Goal: Task Accomplishment & Management: Manage account settings

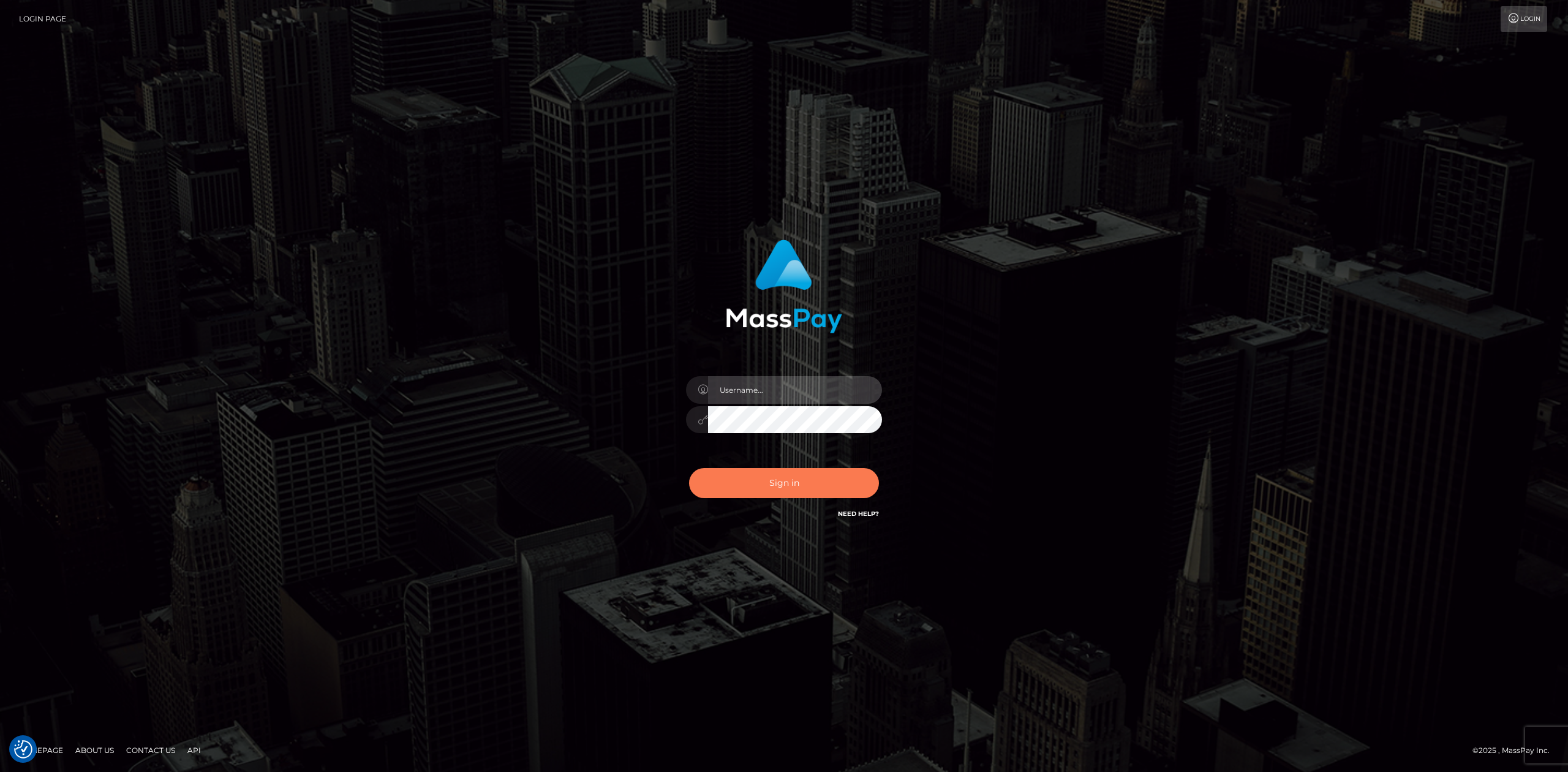
type input "[PERSON_NAME].megabonanza"
click at [778, 474] on button "Sign in" at bounding box center [783, 483] width 190 height 30
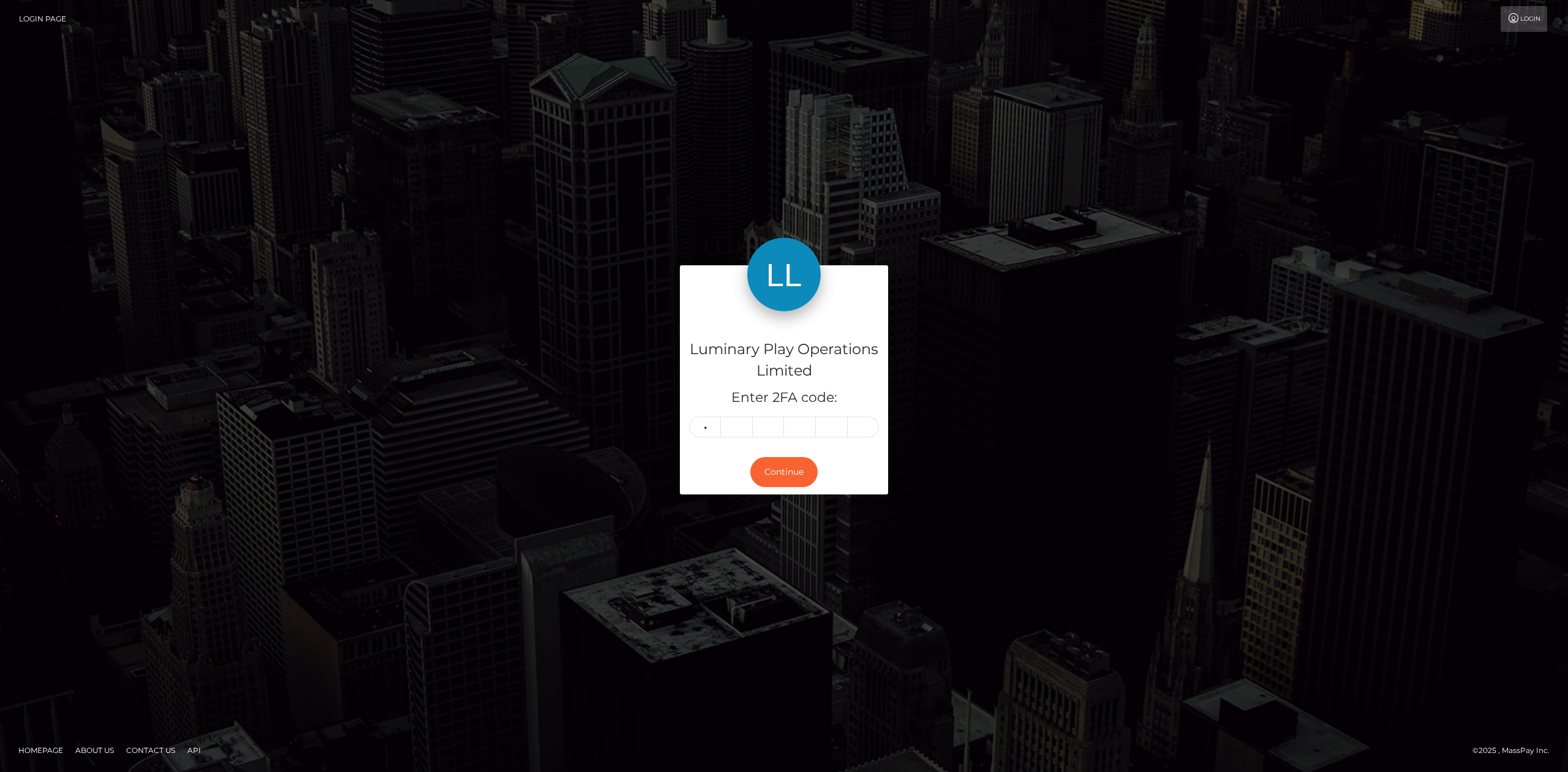
type input "5"
type input "4"
type input "6"
type input "7"
type input "9"
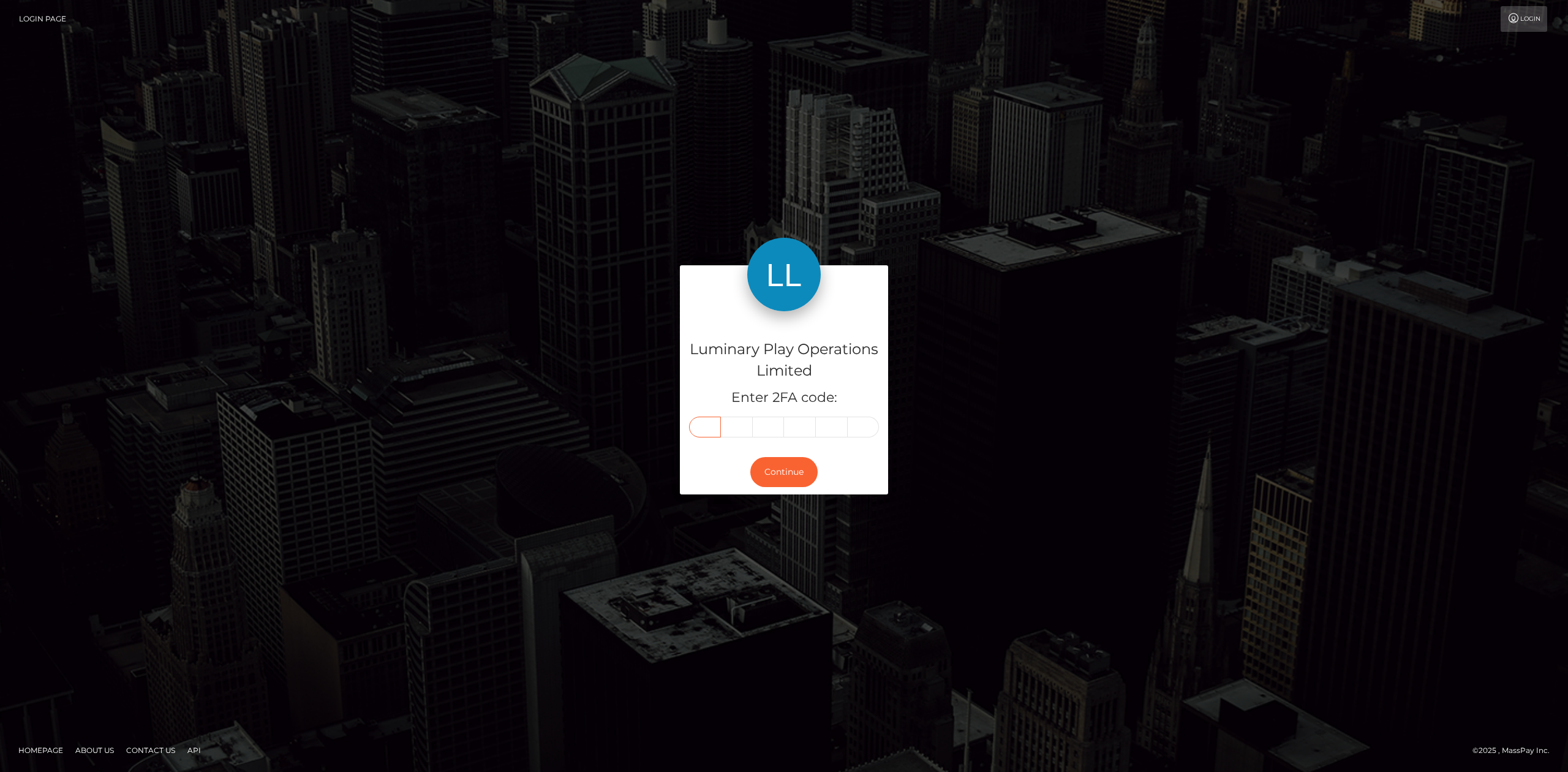
type input "5"
type input "4"
type input "6"
type input "7"
type input "6"
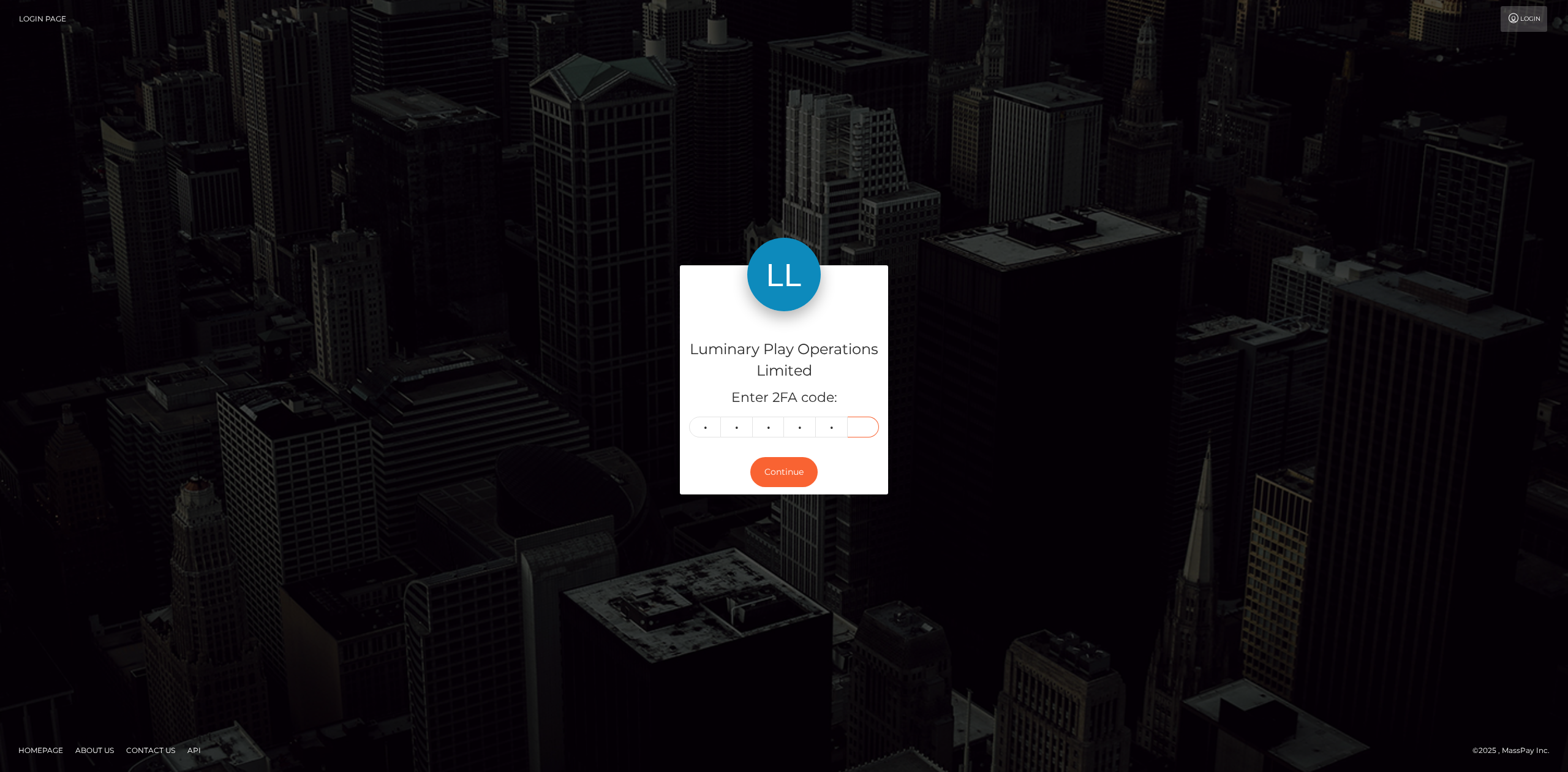
type input "7"
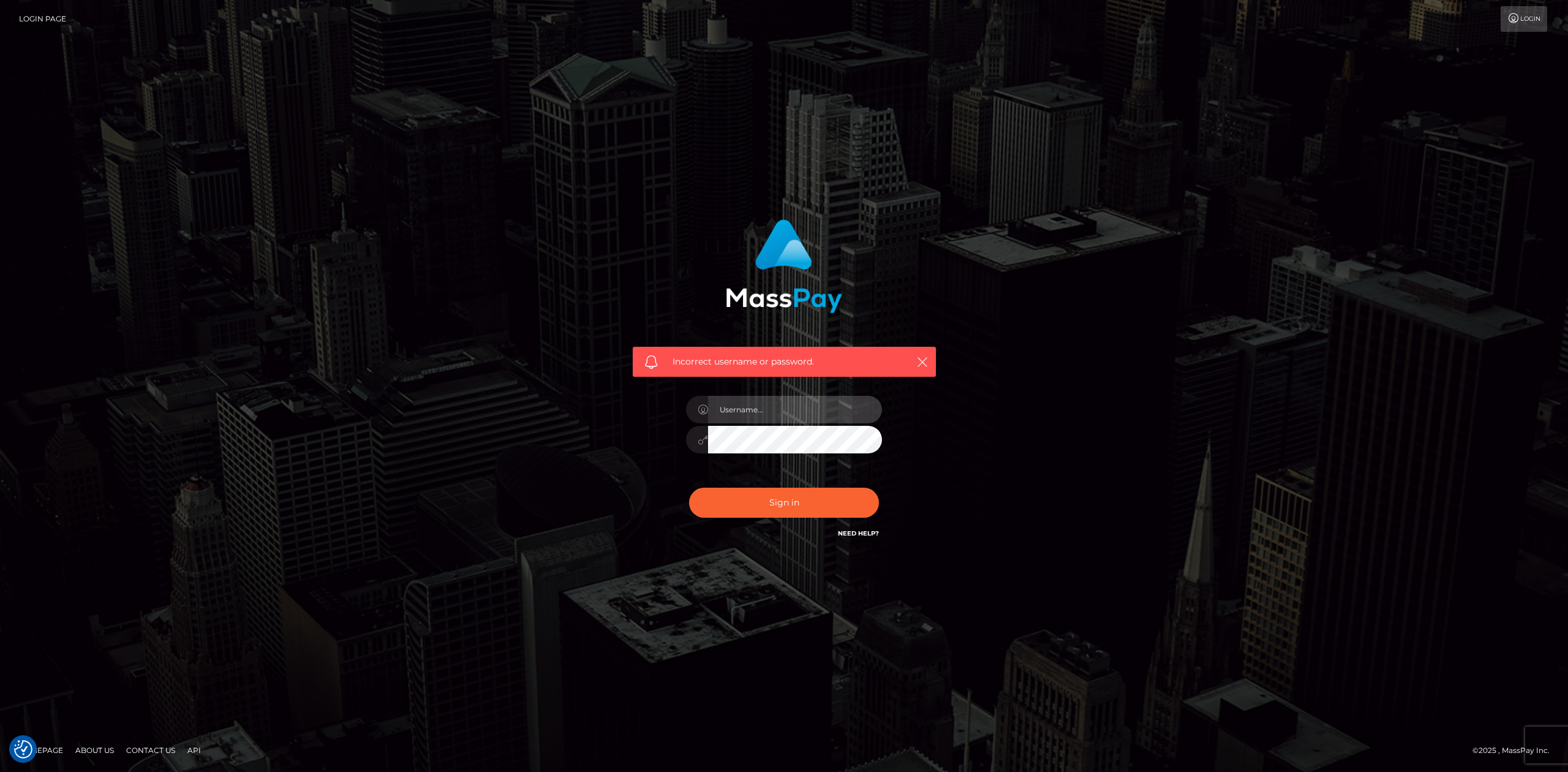
type input "Allen.megabonanza"
click at [841, 476] on div "[PERSON_NAME].megabonanza" at bounding box center [784, 433] width 215 height 94
click at [844, 496] on button "Sign in" at bounding box center [783, 503] width 190 height 30
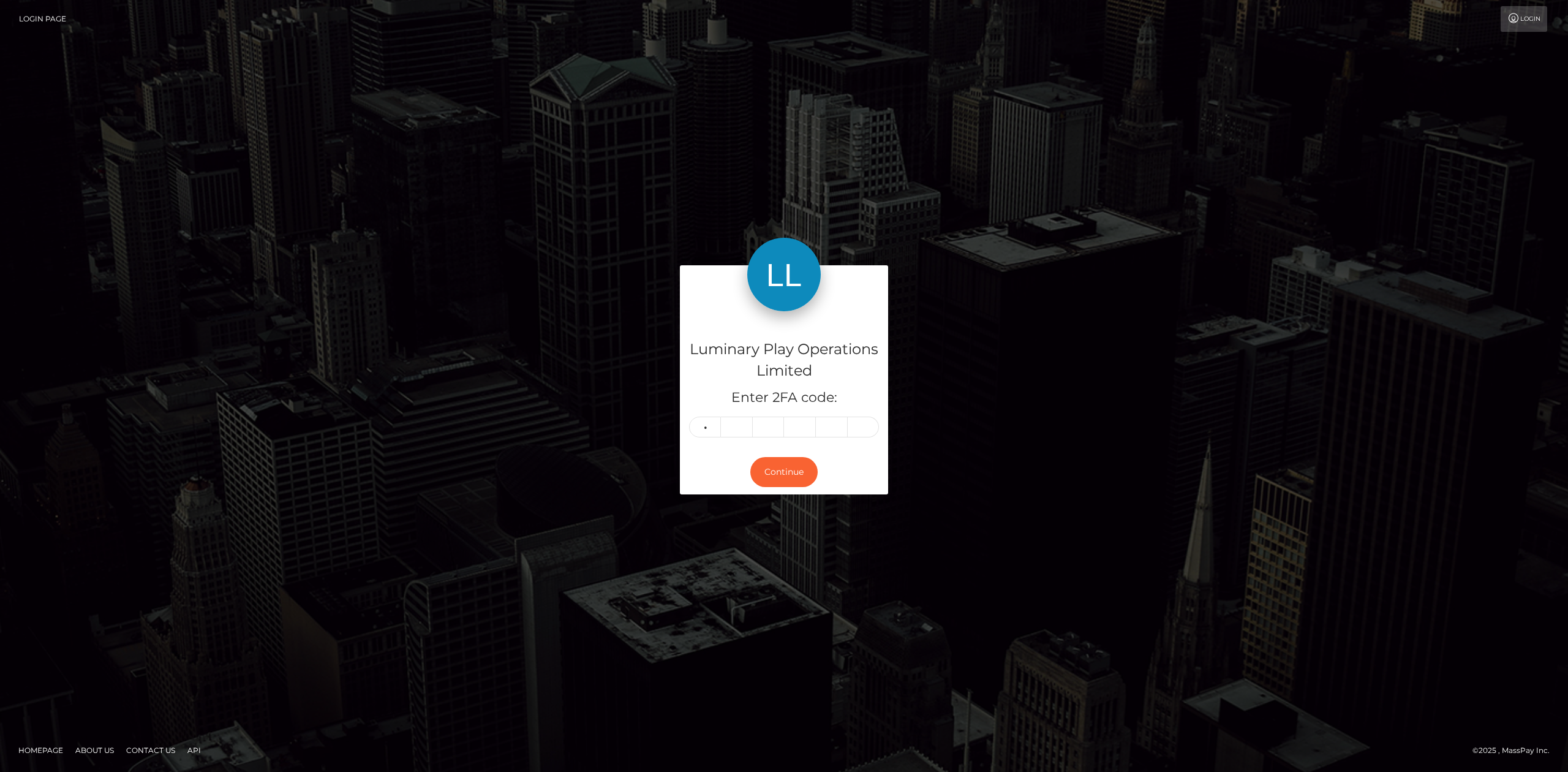
type input "5"
type input "4"
type input "6"
type input "7"
type input "6"
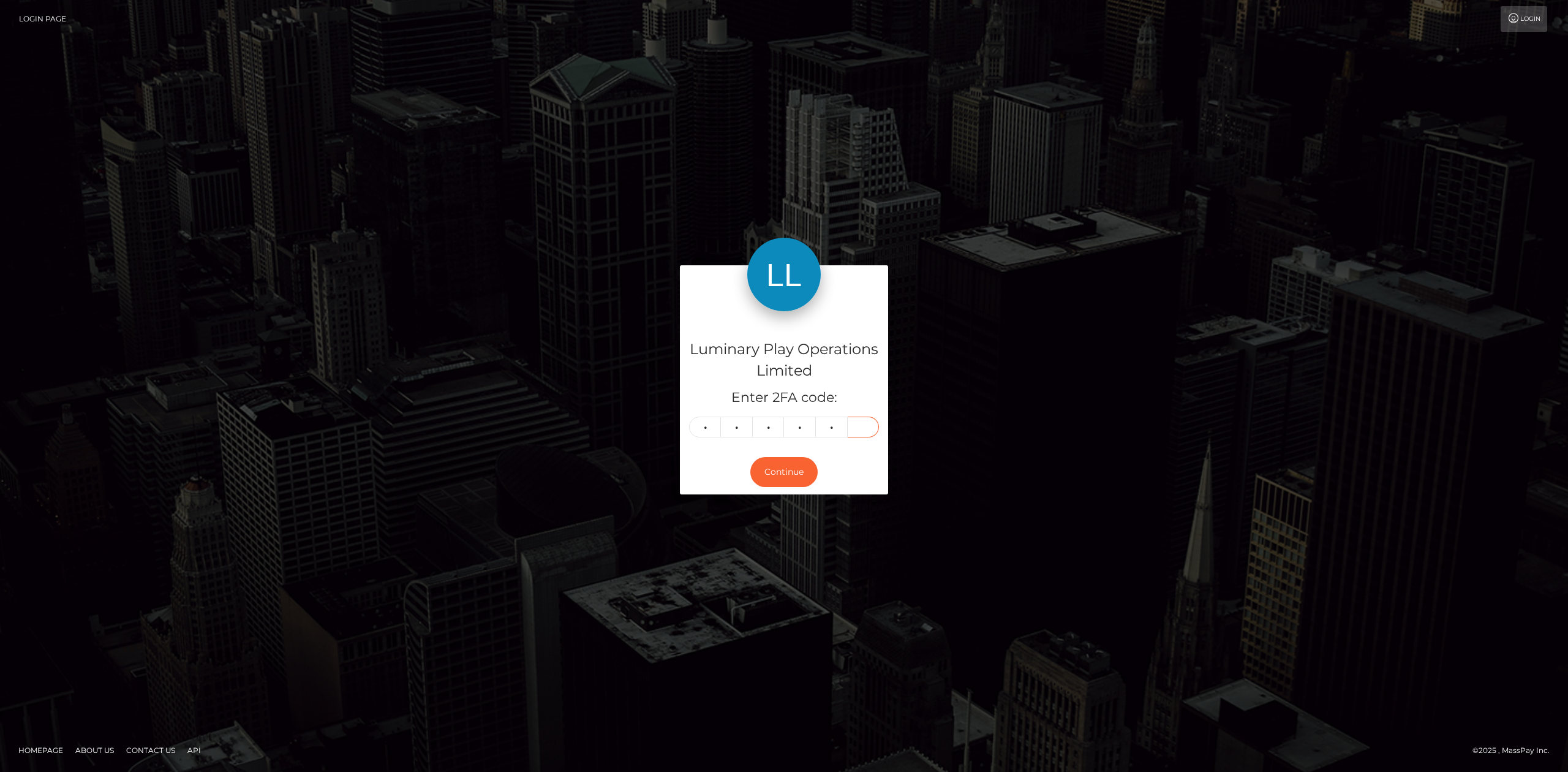
type input "7"
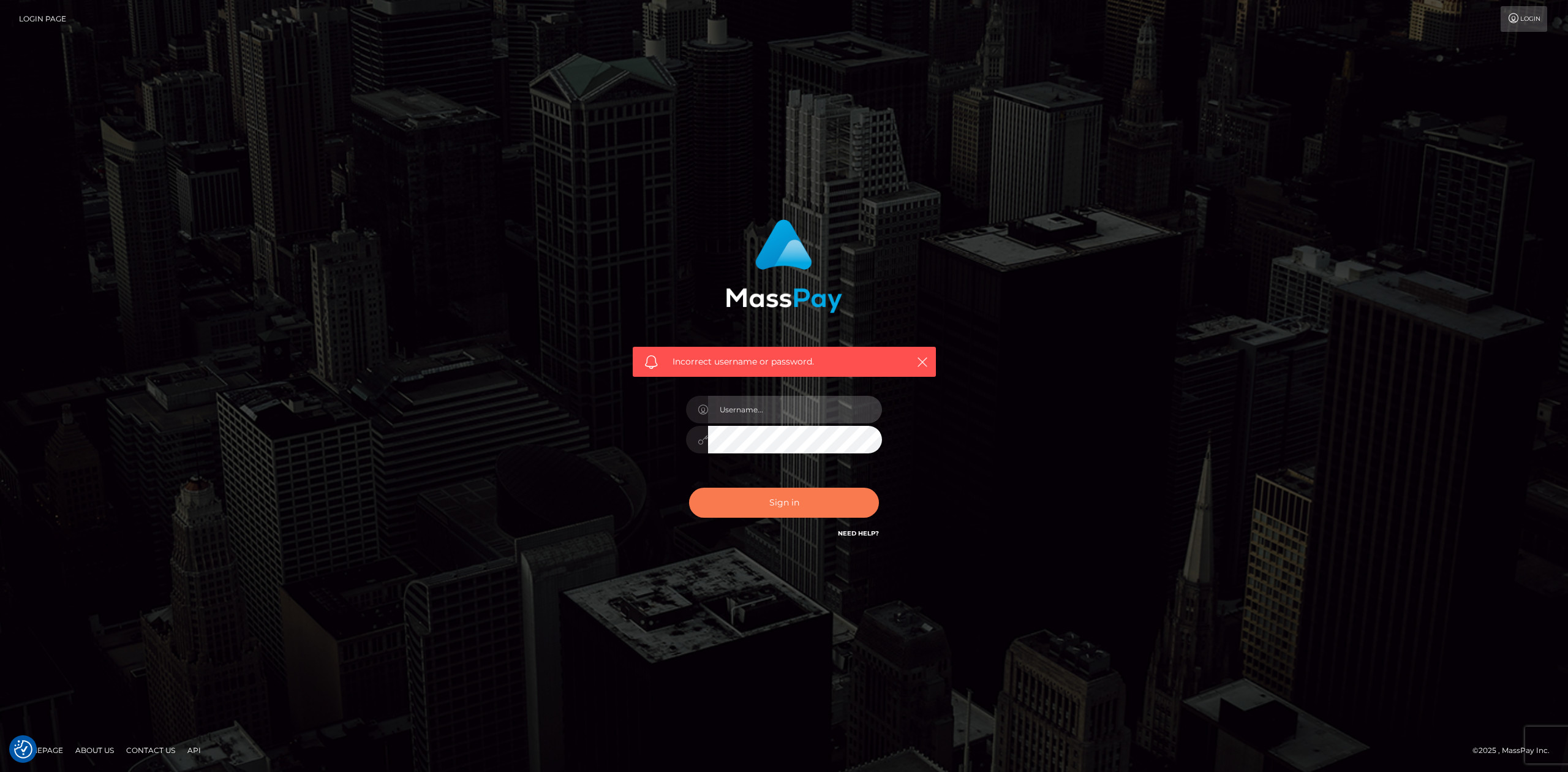
type input "[PERSON_NAME].megabonanza"
click at [824, 510] on button "Sign in" at bounding box center [783, 503] width 190 height 30
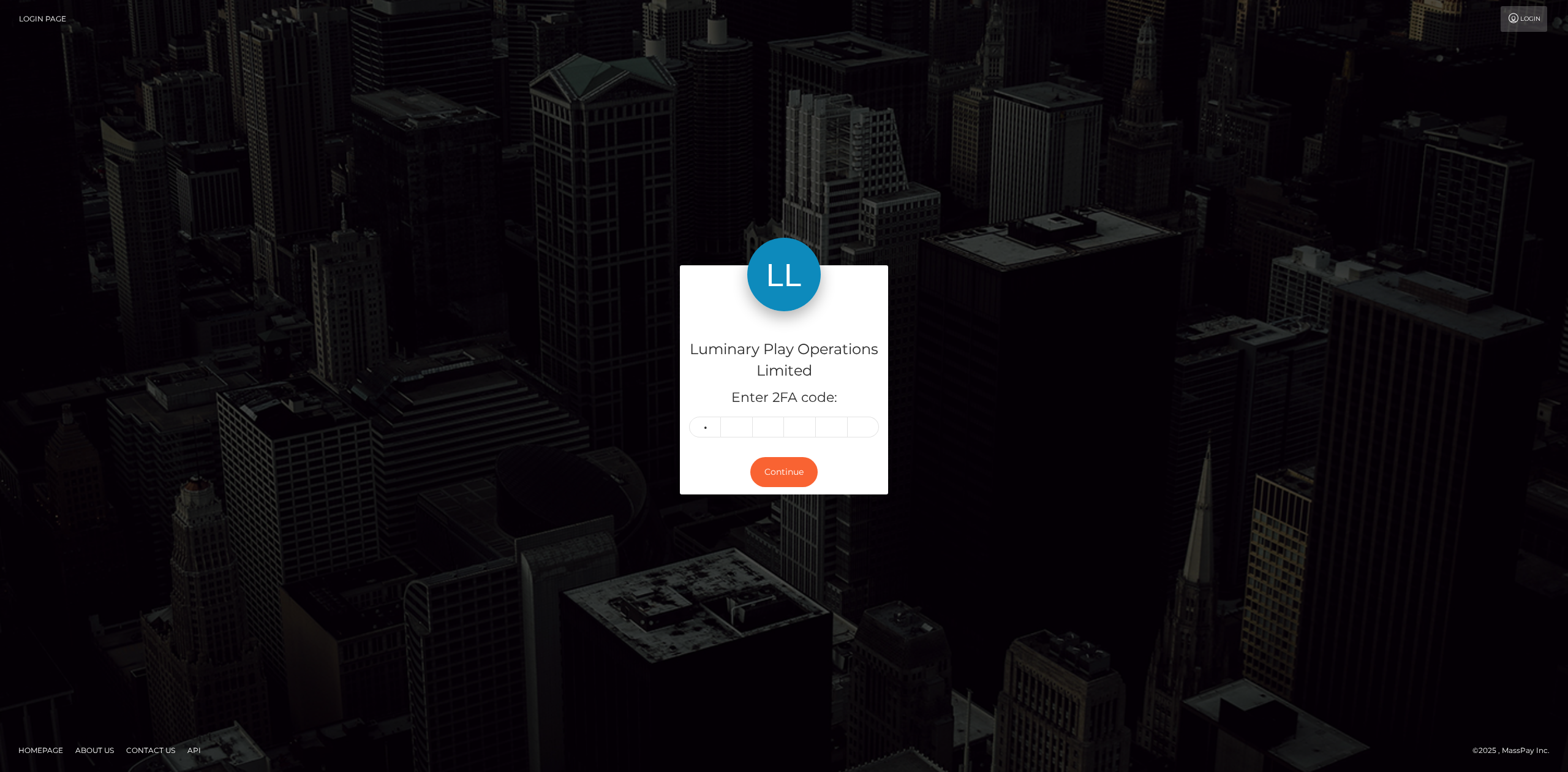
type input "0"
type input "6"
type input "2"
type input "9"
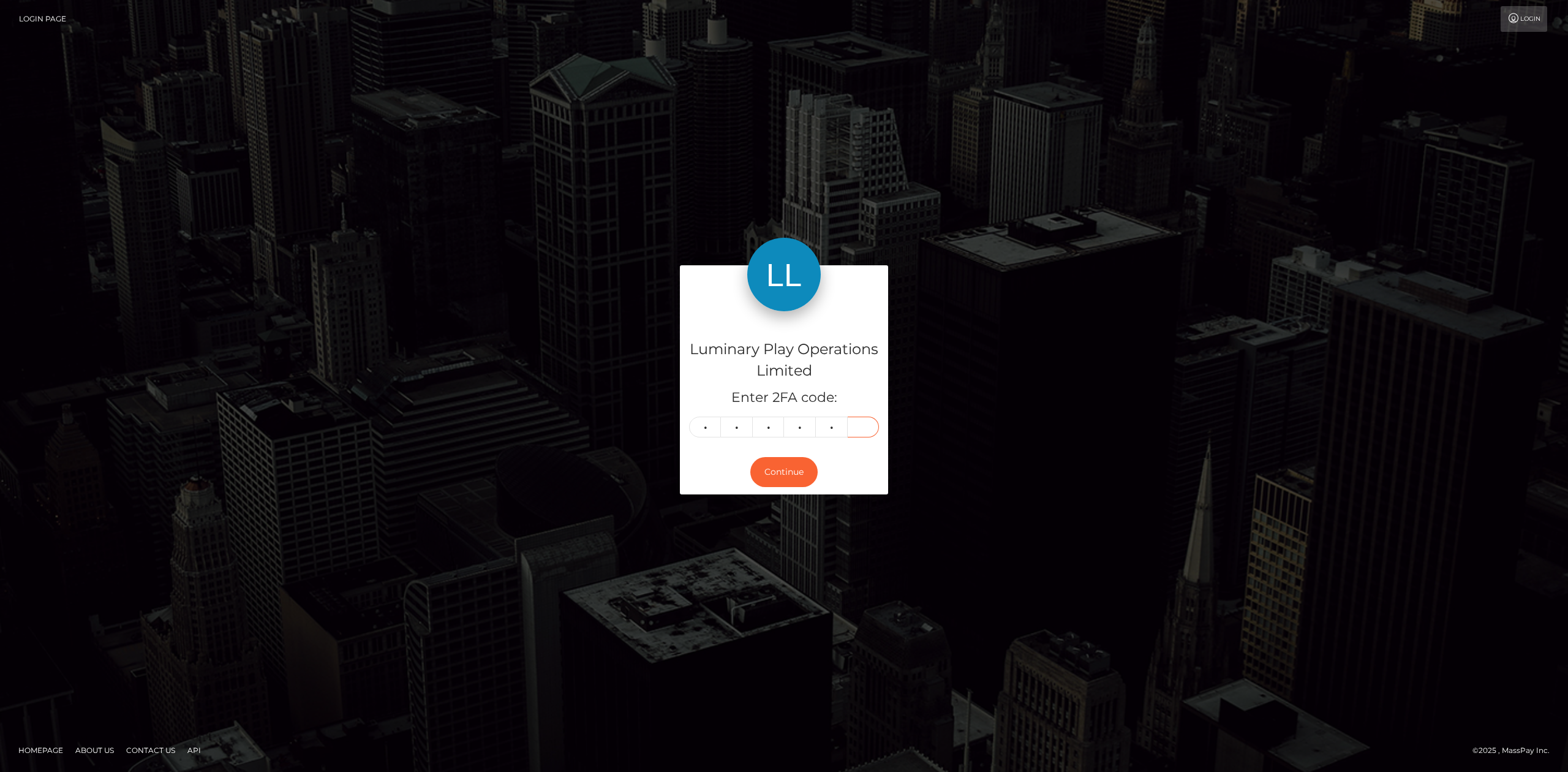
type input "6"
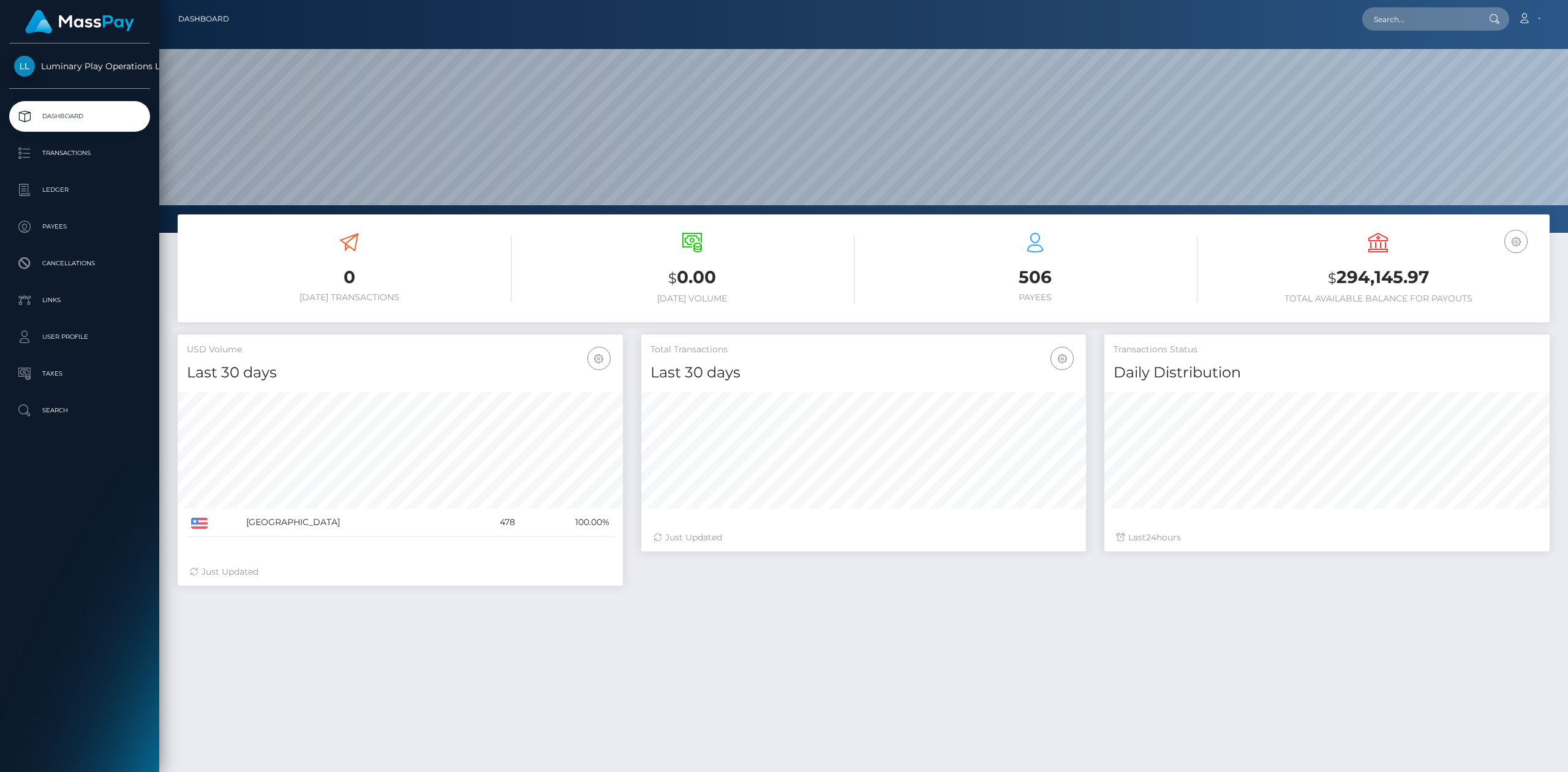
scroll to position [216, 445]
drag, startPoint x: 1353, startPoint y: 260, endPoint x: 1355, endPoint y: 287, distance: 27.1
click at [1353, 260] on div "USD Balance $ 294,145.97 Total Available Balance for Payouts" at bounding box center [1378, 268] width 325 height 71
click at [1355, 287] on h3 "$ 294,145.97" at bounding box center [1378, 278] width 325 height 25
click at [1355, 285] on h3 "$ 294,145.97" at bounding box center [1378, 278] width 325 height 25
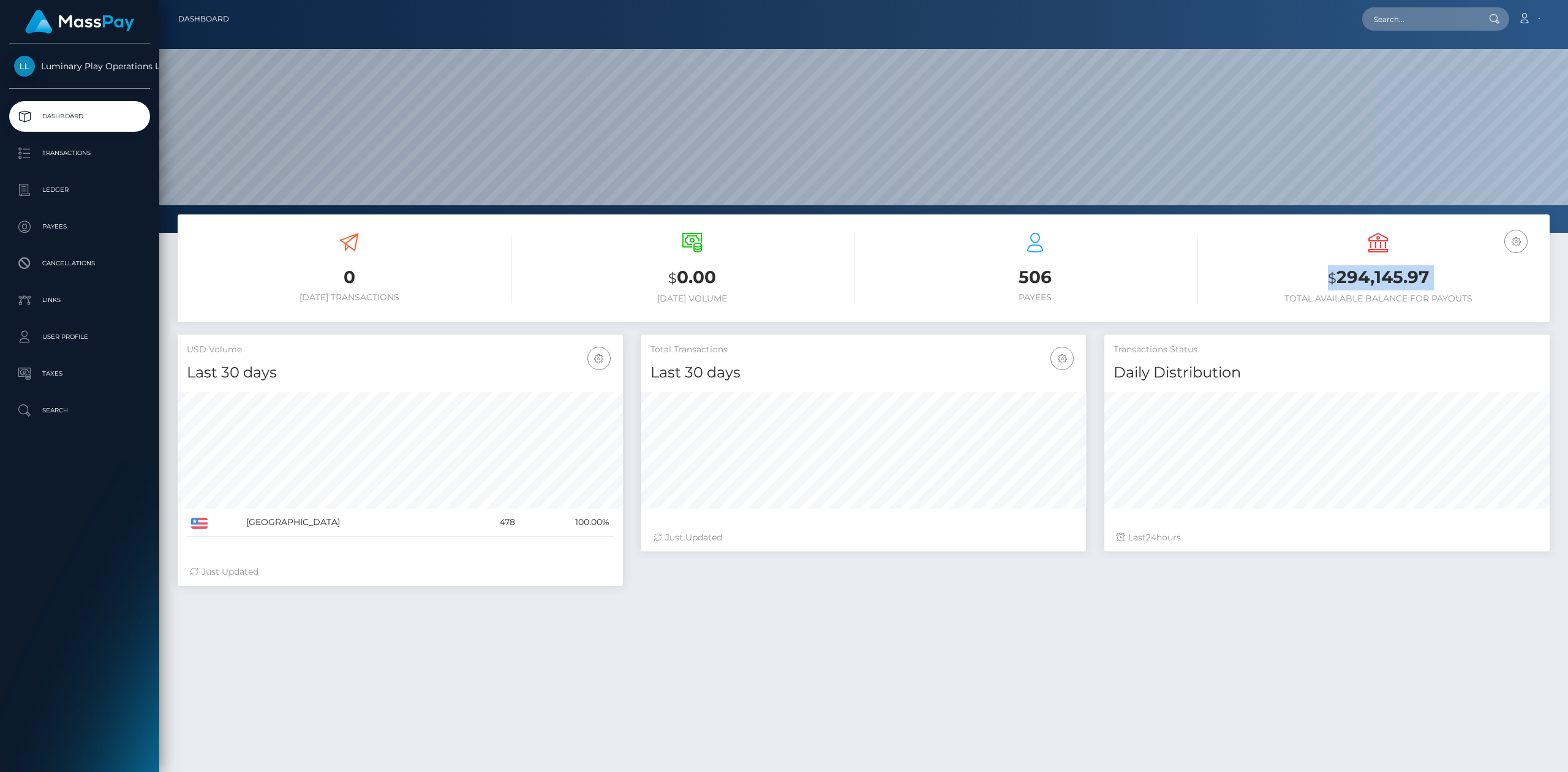
click at [1355, 285] on h3 "$ 294,145.97" at bounding box center [1378, 278] width 325 height 25
drag, startPoint x: 1341, startPoint y: 284, endPoint x: 1356, endPoint y: 283, distance: 15.0
click at [1342, 283] on h3 "$ 294,145.97" at bounding box center [1378, 278] width 325 height 25
click at [1356, 283] on h3 "$ 294,145.97" at bounding box center [1378, 278] width 325 height 25
